Goal: Navigation & Orientation: Find specific page/section

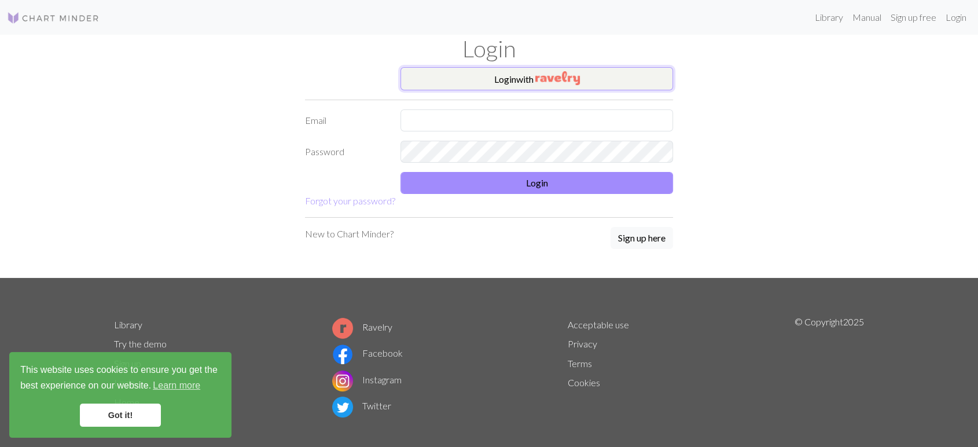
click at [636, 68] on button "Login with" at bounding box center [537, 78] width 273 height 23
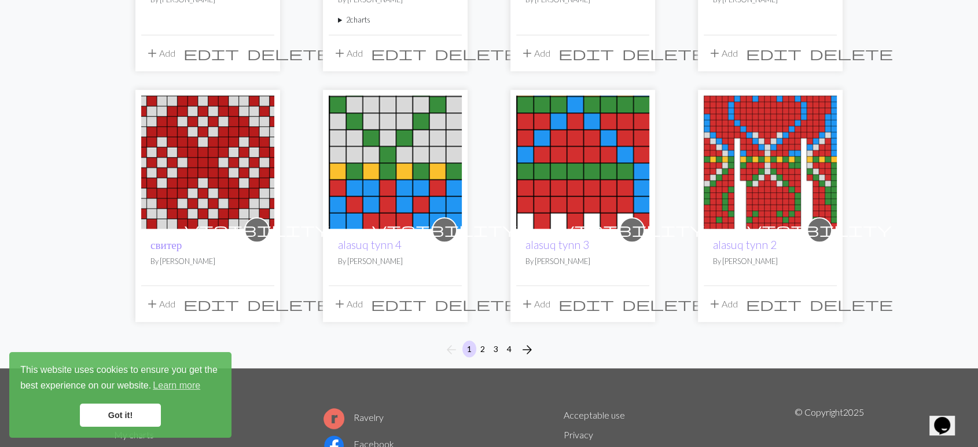
scroll to position [935, 0]
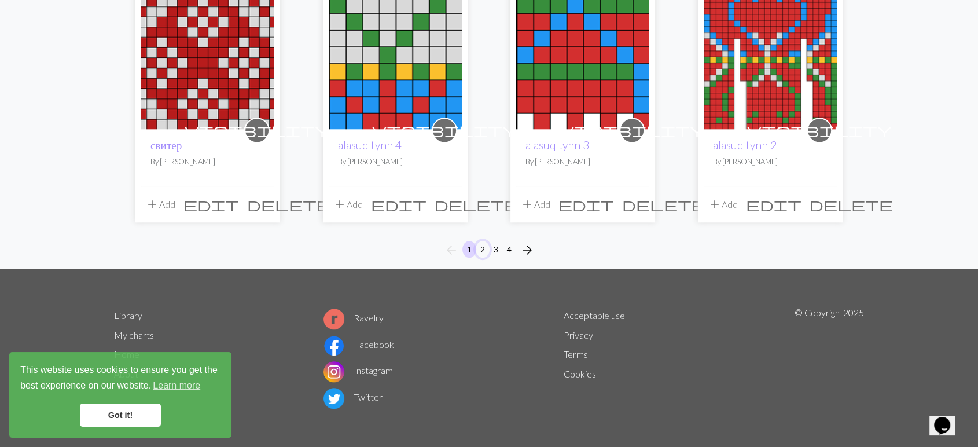
click at [482, 249] on button "2" at bounding box center [483, 249] width 14 height 17
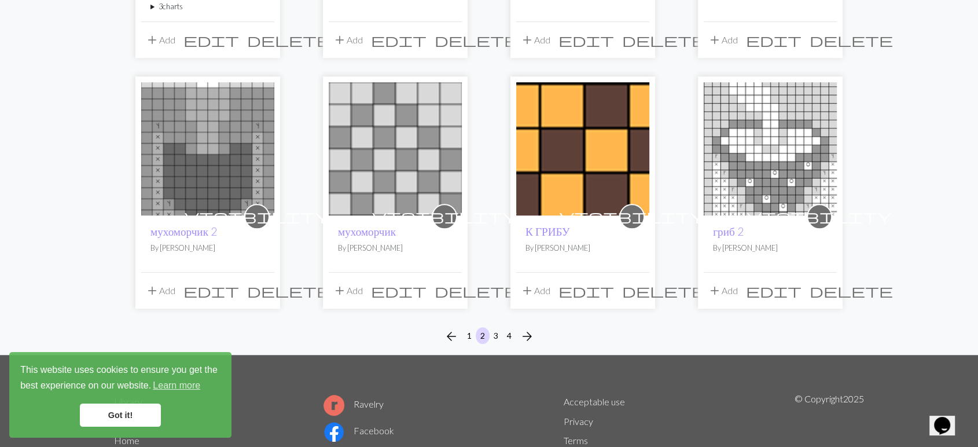
scroll to position [935, 0]
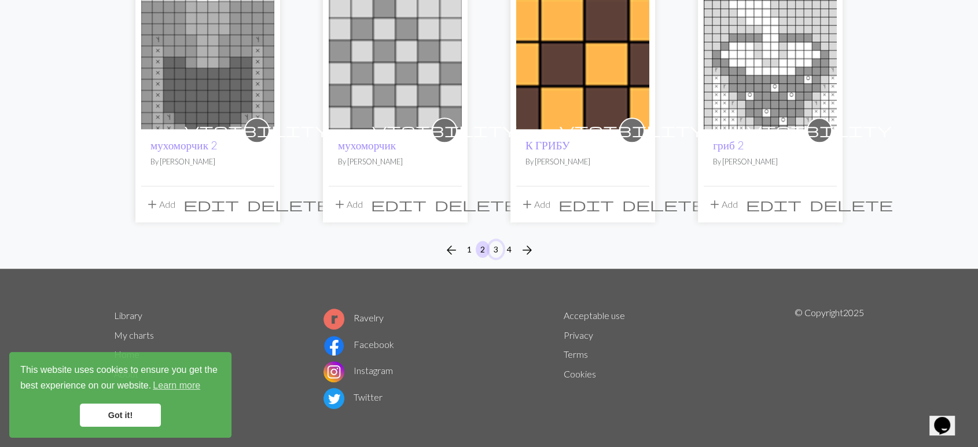
click at [499, 245] on button "3" at bounding box center [496, 249] width 14 height 17
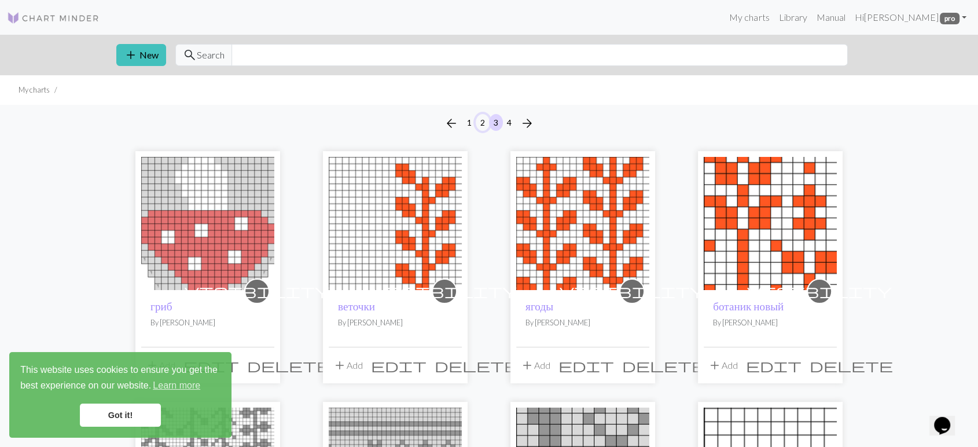
click at [482, 120] on button "2" at bounding box center [483, 122] width 14 height 17
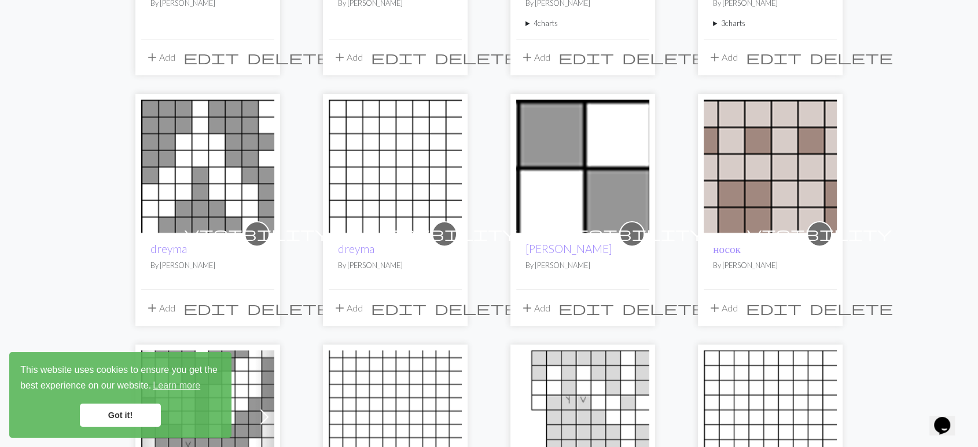
scroll to position [321, 0]
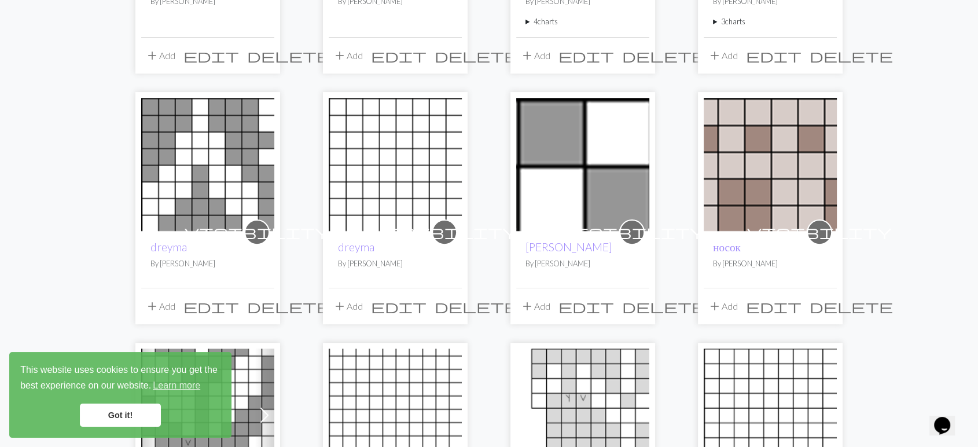
click at [573, 141] on img at bounding box center [582, 164] width 133 height 133
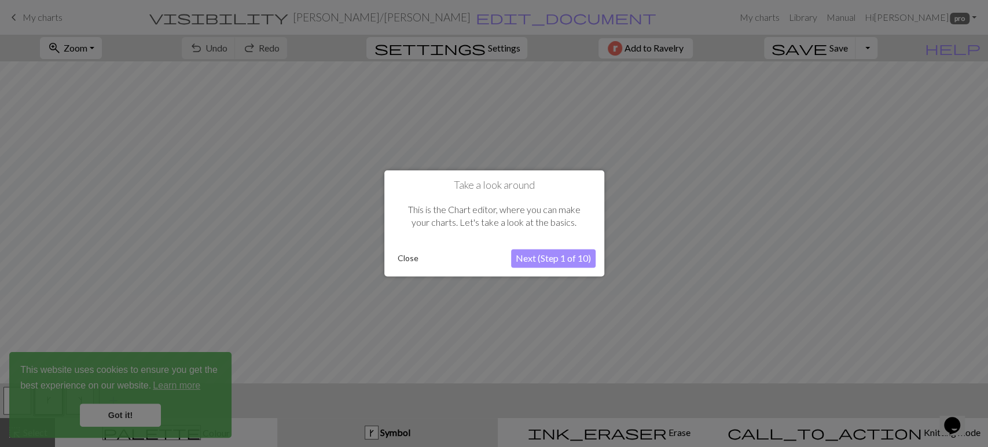
click at [408, 254] on button "Close" at bounding box center [408, 258] width 30 height 17
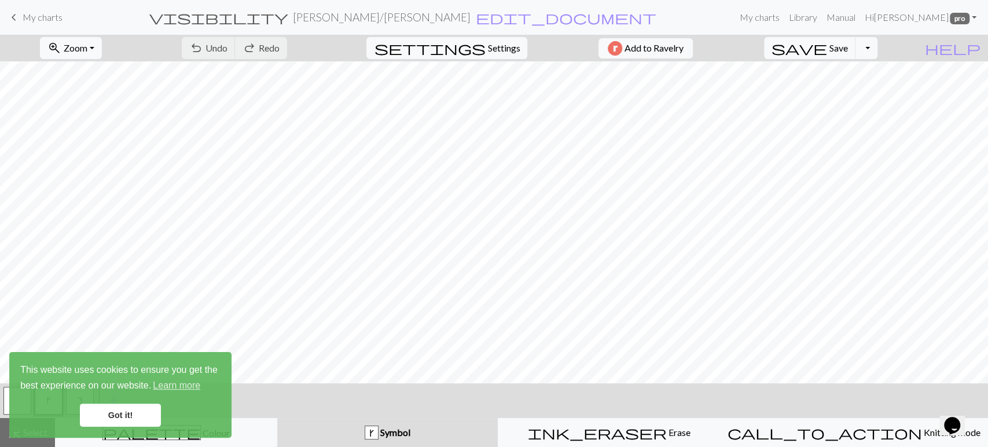
click at [12, 19] on span "keyboard_arrow_left" at bounding box center [14, 17] width 14 height 16
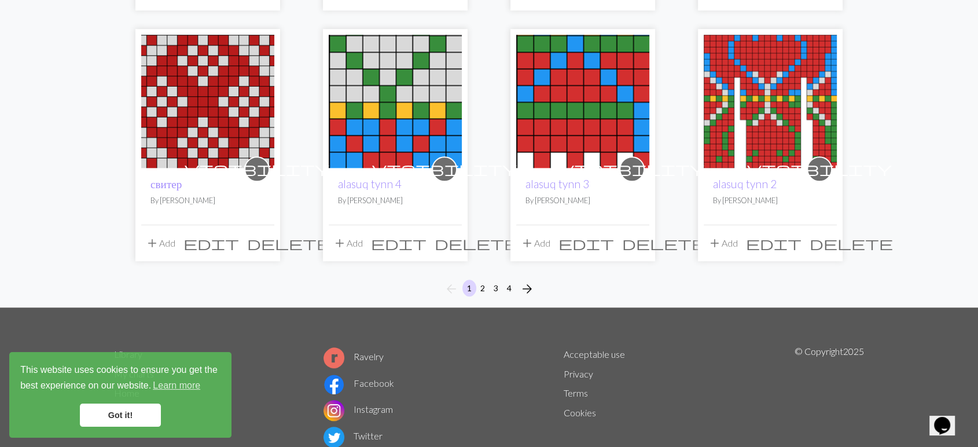
scroll to position [900, 0]
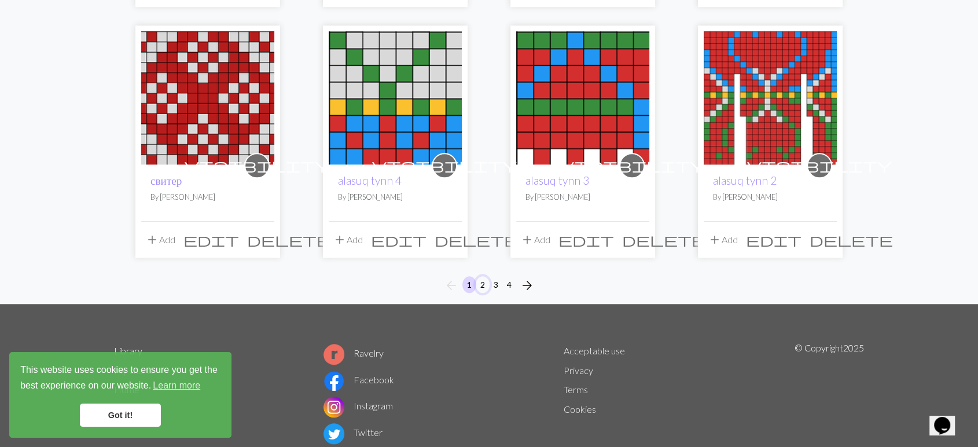
click at [482, 282] on button "2" at bounding box center [483, 284] width 14 height 17
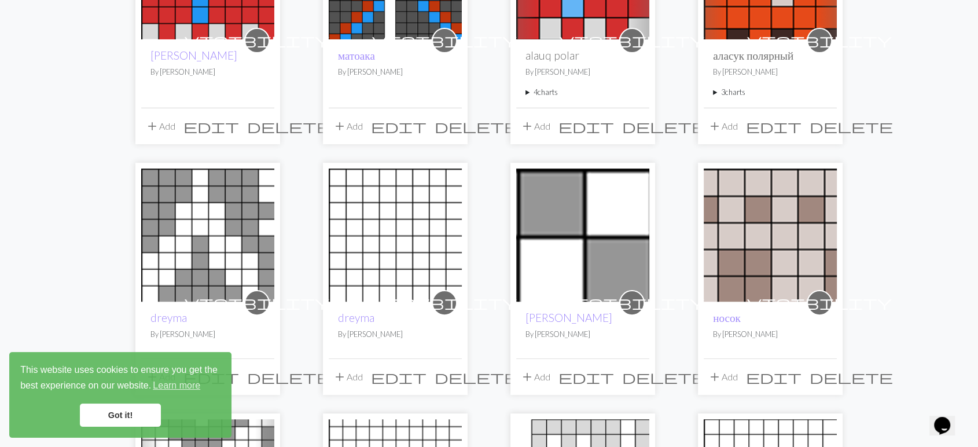
scroll to position [257, 0]
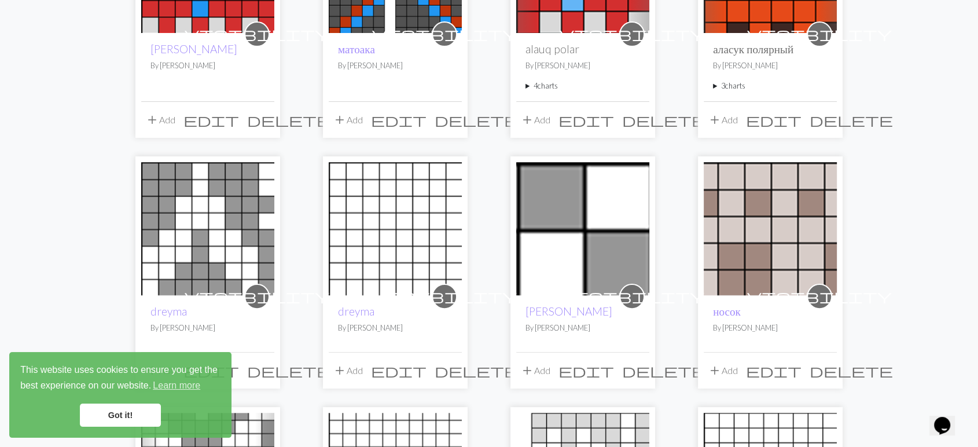
click at [791, 245] on img at bounding box center [770, 228] width 133 height 133
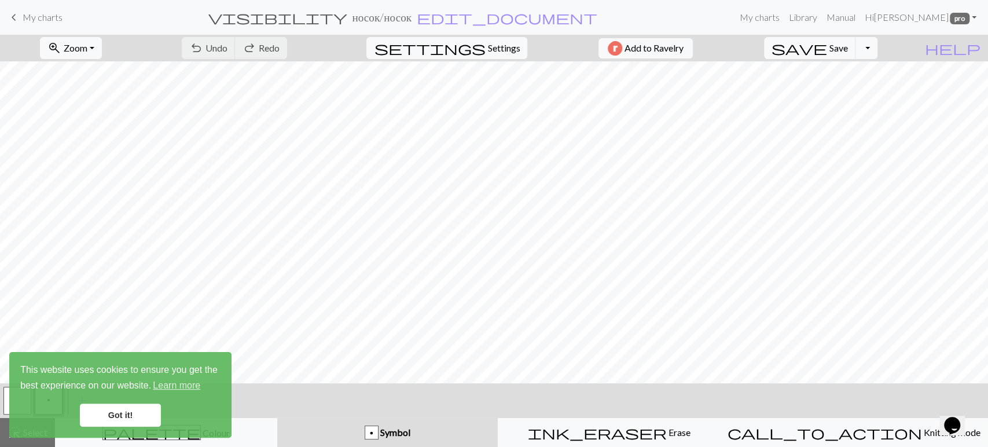
click at [16, 16] on span "keyboard_arrow_left" at bounding box center [14, 17] width 14 height 16
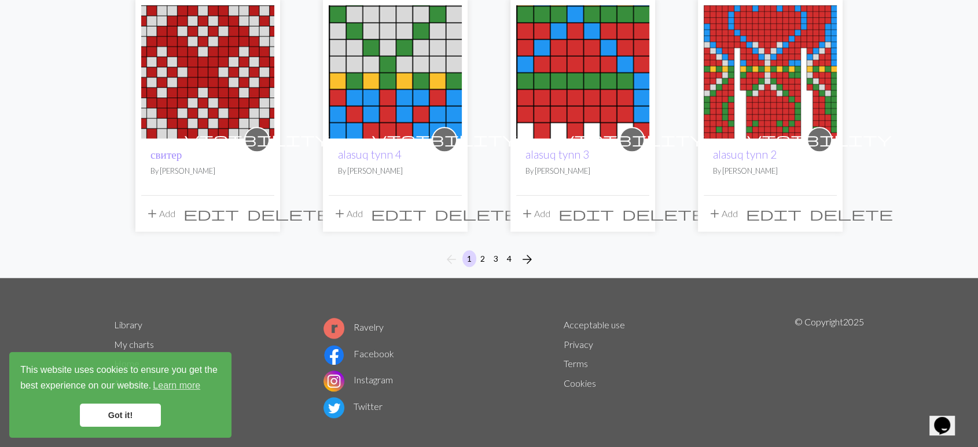
scroll to position [935, 0]
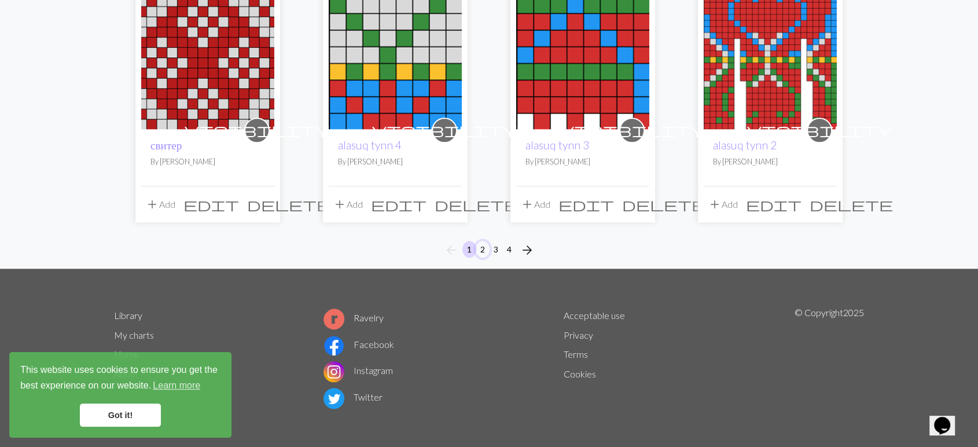
click at [485, 249] on button "2" at bounding box center [483, 249] width 14 height 17
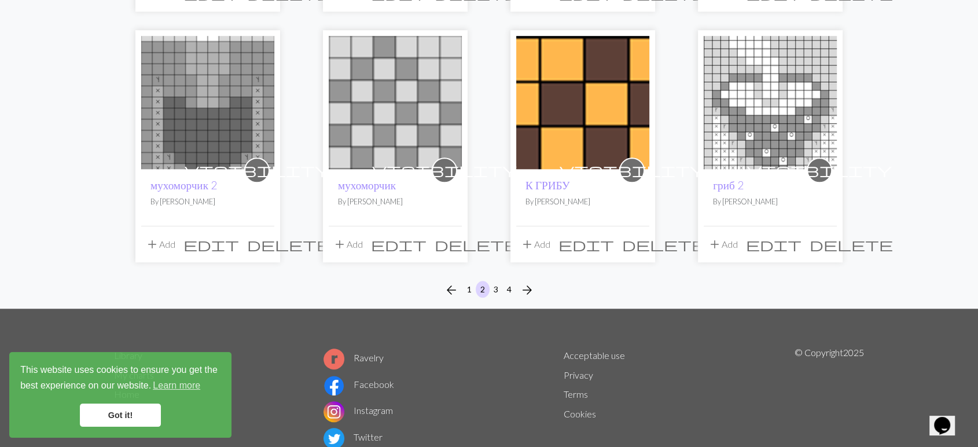
scroll to position [900, 0]
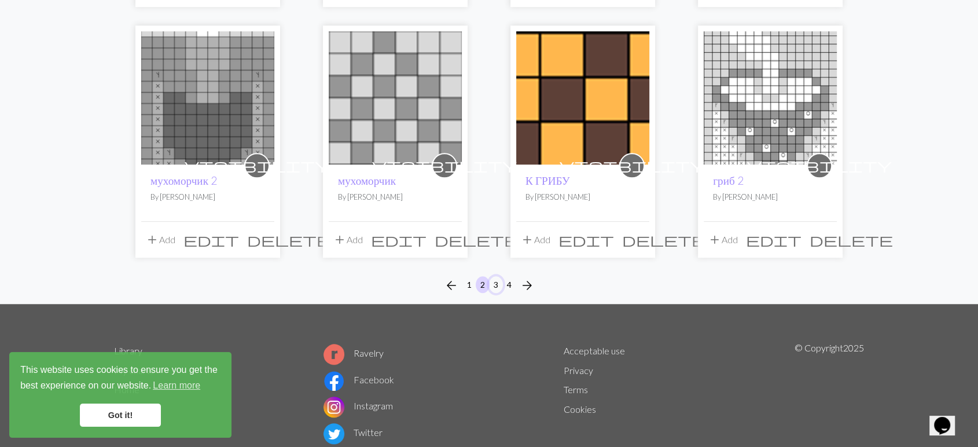
click at [494, 281] on button "3" at bounding box center [496, 284] width 14 height 17
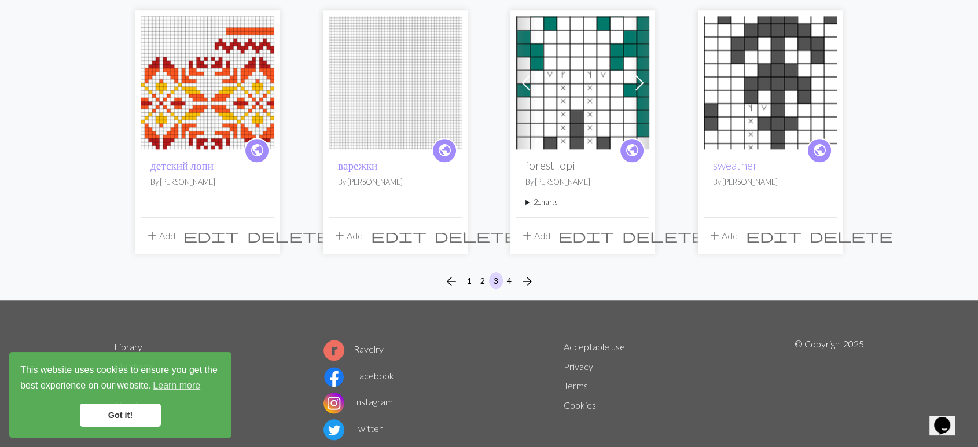
scroll to position [900, 0]
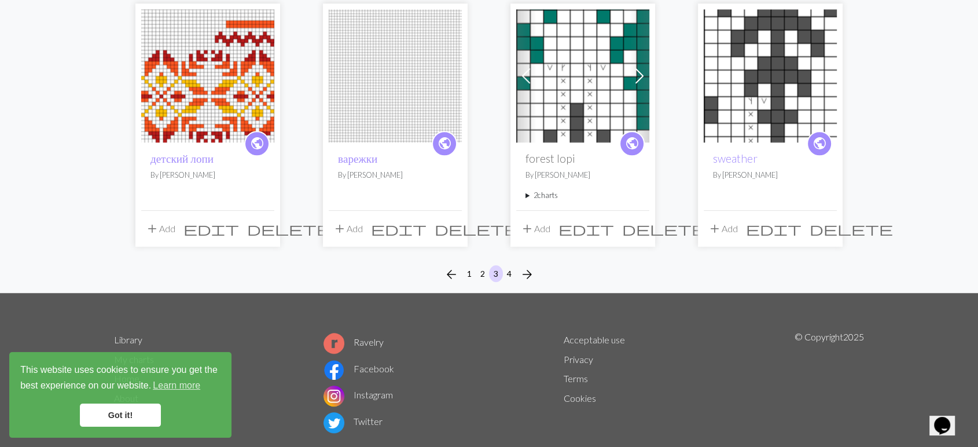
click at [514, 279] on li "4" at bounding box center [509, 274] width 13 height 19
click at [511, 275] on button "4" at bounding box center [509, 273] width 14 height 17
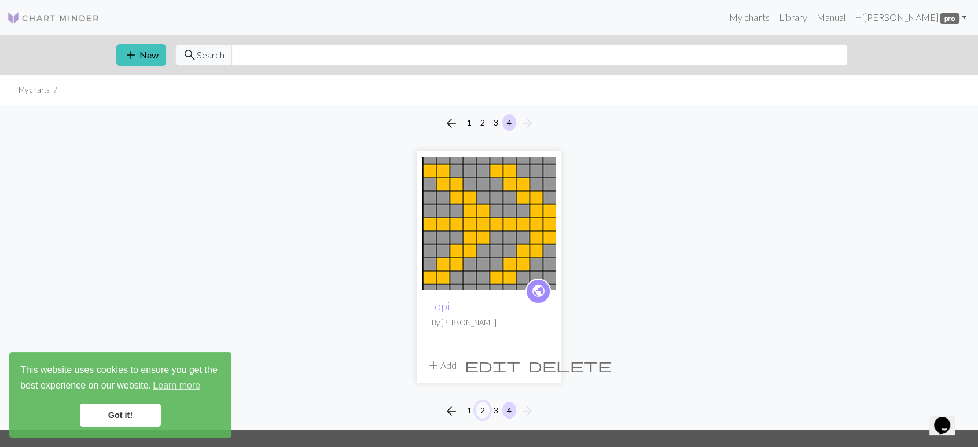
click at [479, 412] on button "2" at bounding box center [483, 410] width 14 height 17
